Goal: Information Seeking & Learning: Understand process/instructions

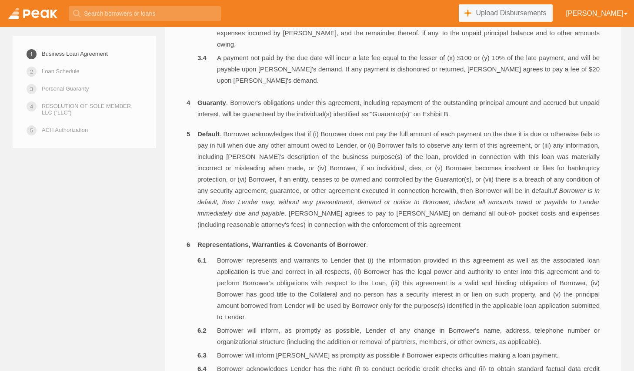
scroll to position [724, 0]
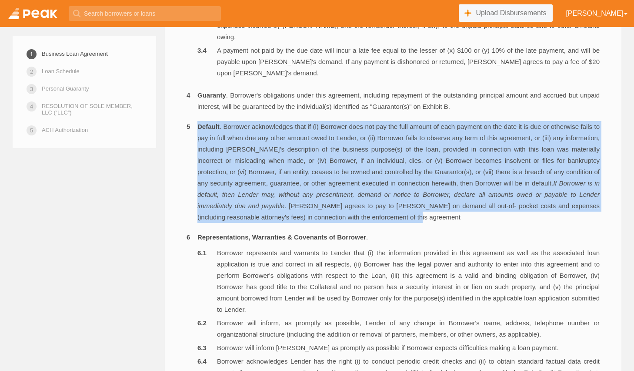
drag, startPoint x: 290, startPoint y: 139, endPoint x: 478, endPoint y: 240, distance: 214.4
click at [478, 240] on ol "Loan . [PERSON_NAME] agrees to loan to Borrower the principal amount specified …" at bounding box center [393, 271] width 413 height 1025
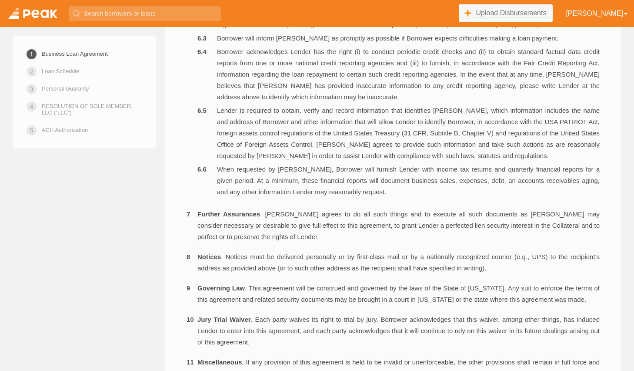
scroll to position [1034, 0]
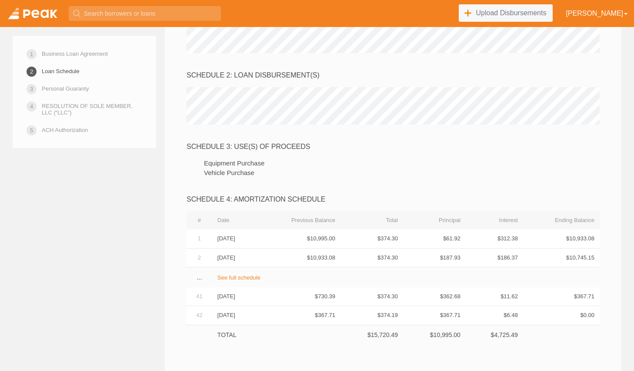
scroll to position [1833, 0]
drag, startPoint x: 218, startPoint y: 271, endPoint x: 288, endPoint y: 271, distance: 69.6
click at [288, 247] on tr "1 11/05/2025 $10,995.00 $374.30 $61.92 $312.38 $10,933.08" at bounding box center [393, 238] width 413 height 19
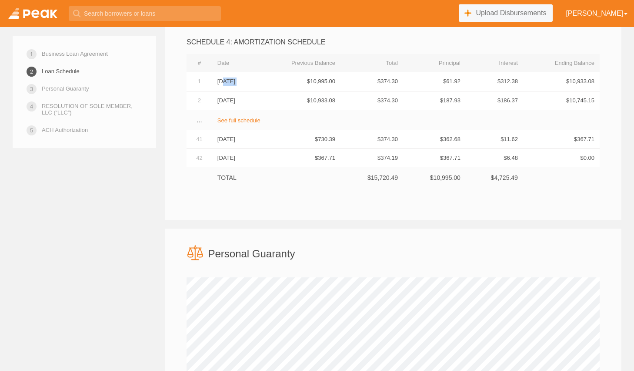
scroll to position [2000, 0]
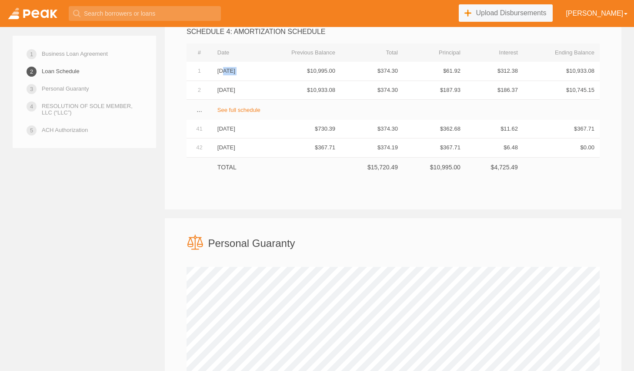
drag, startPoint x: 485, startPoint y: 200, endPoint x: 527, endPoint y: 198, distance: 41.3
click at [523, 177] on td "$4,725.49" at bounding box center [494, 167] width 57 height 20
click at [484, 177] on td "$4,725.49" at bounding box center [494, 167] width 57 height 20
drag, startPoint x: 451, startPoint y: 203, endPoint x: 518, endPoint y: 199, distance: 67.1
click at [518, 177] on tr "TOTAL $15,720.49 $10,995.00 $4,725.49" at bounding box center [393, 167] width 413 height 20
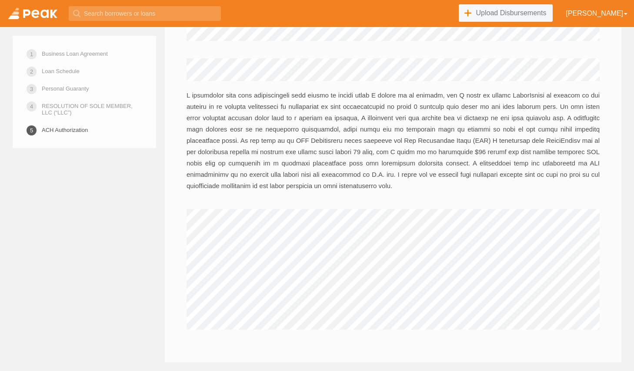
scroll to position [3775, 0]
click at [23, 17] on link at bounding box center [32, 13] width 65 height 27
